Goal: Complete application form: Complete application form

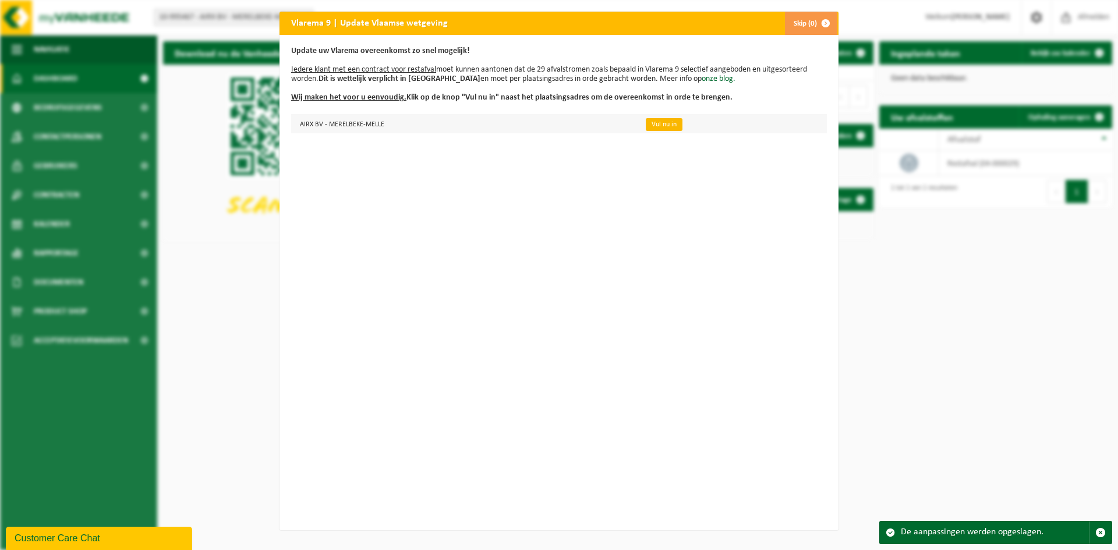
click at [649, 122] on link "Vul nu in" at bounding box center [664, 124] width 37 height 13
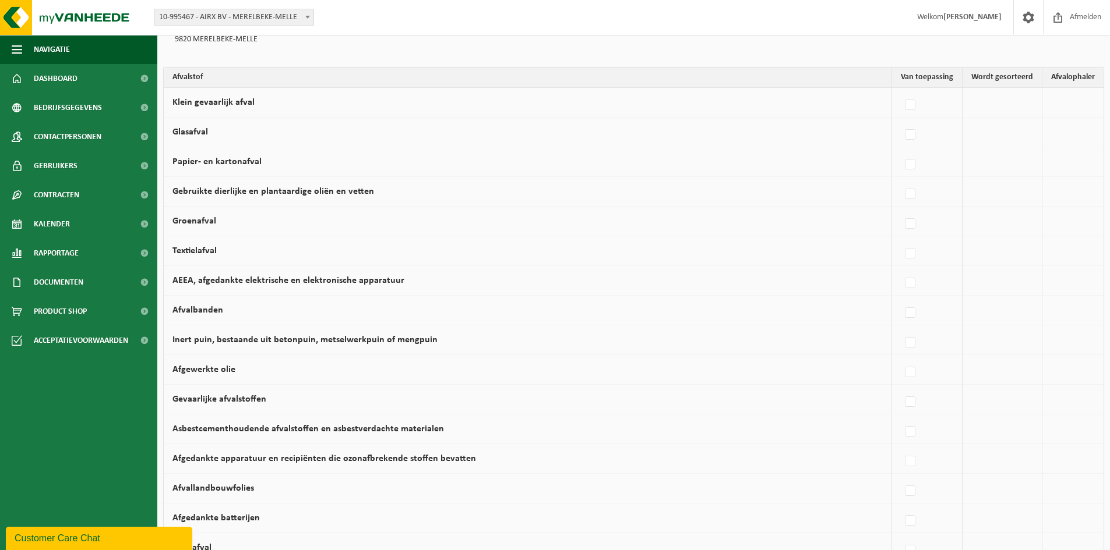
scroll to position [116, 0]
click at [917, 165] on label at bounding box center [910, 163] width 16 height 17
click at [900, 149] on input "Papier- en kartonafval" at bounding box center [900, 149] width 1 height 1
checkbox input "true"
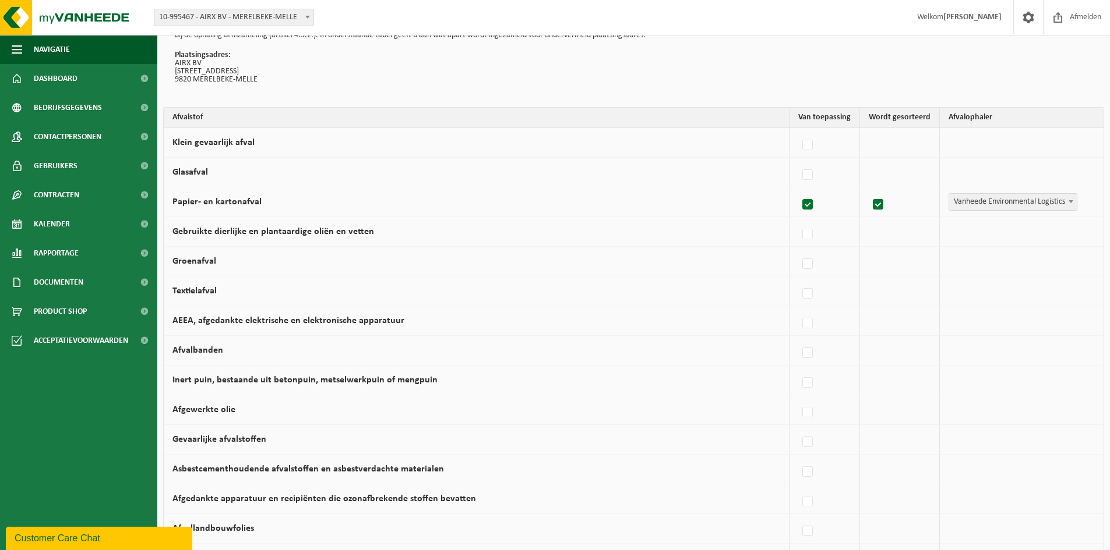
scroll to position [0, 0]
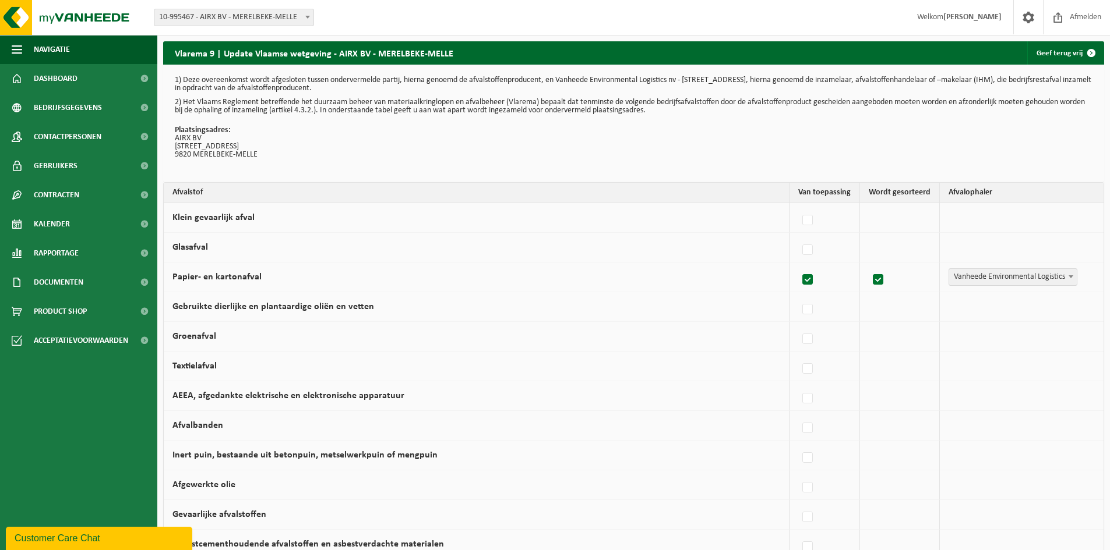
click at [806, 281] on label at bounding box center [808, 279] width 16 height 17
click at [798, 266] on input "Papier- en kartonafval" at bounding box center [797, 265] width 1 height 1
checkbox input "false"
